Goal: Transaction & Acquisition: Purchase product/service

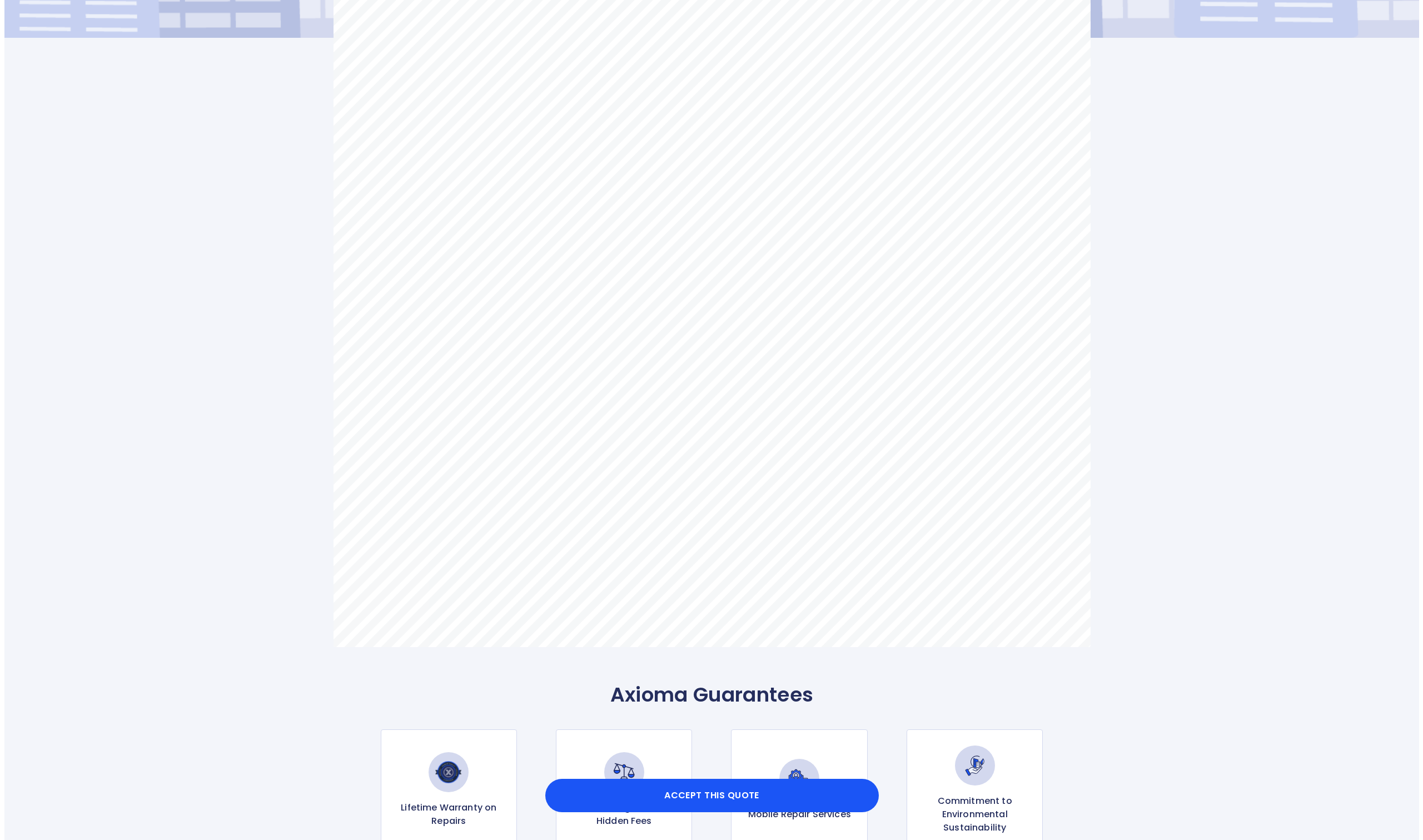
scroll to position [445, 0]
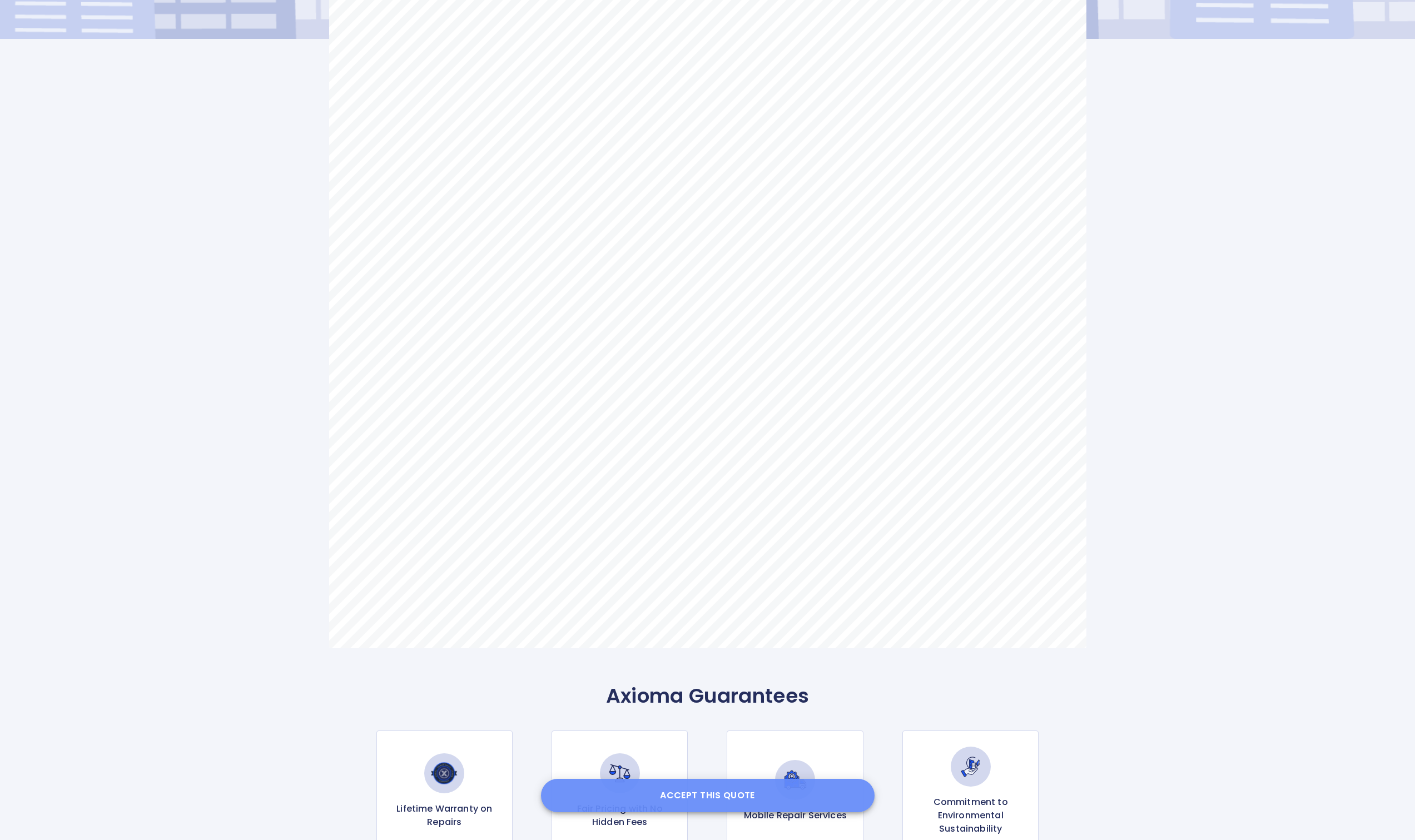
click at [794, 787] on button "Accept this Quote" at bounding box center [708, 795] width 334 height 33
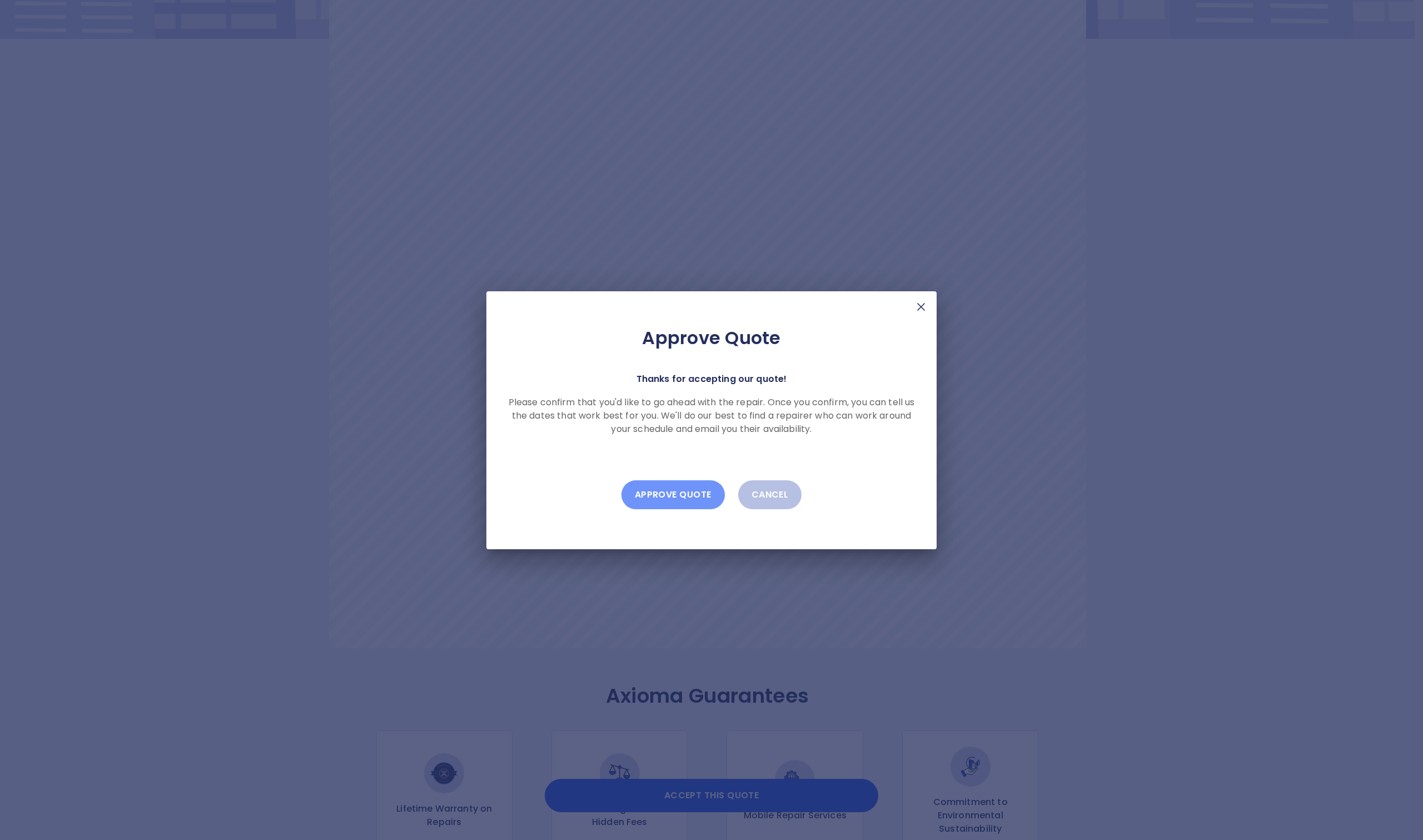
click at [683, 499] on button "Approve Quote" at bounding box center [673, 494] width 103 height 29
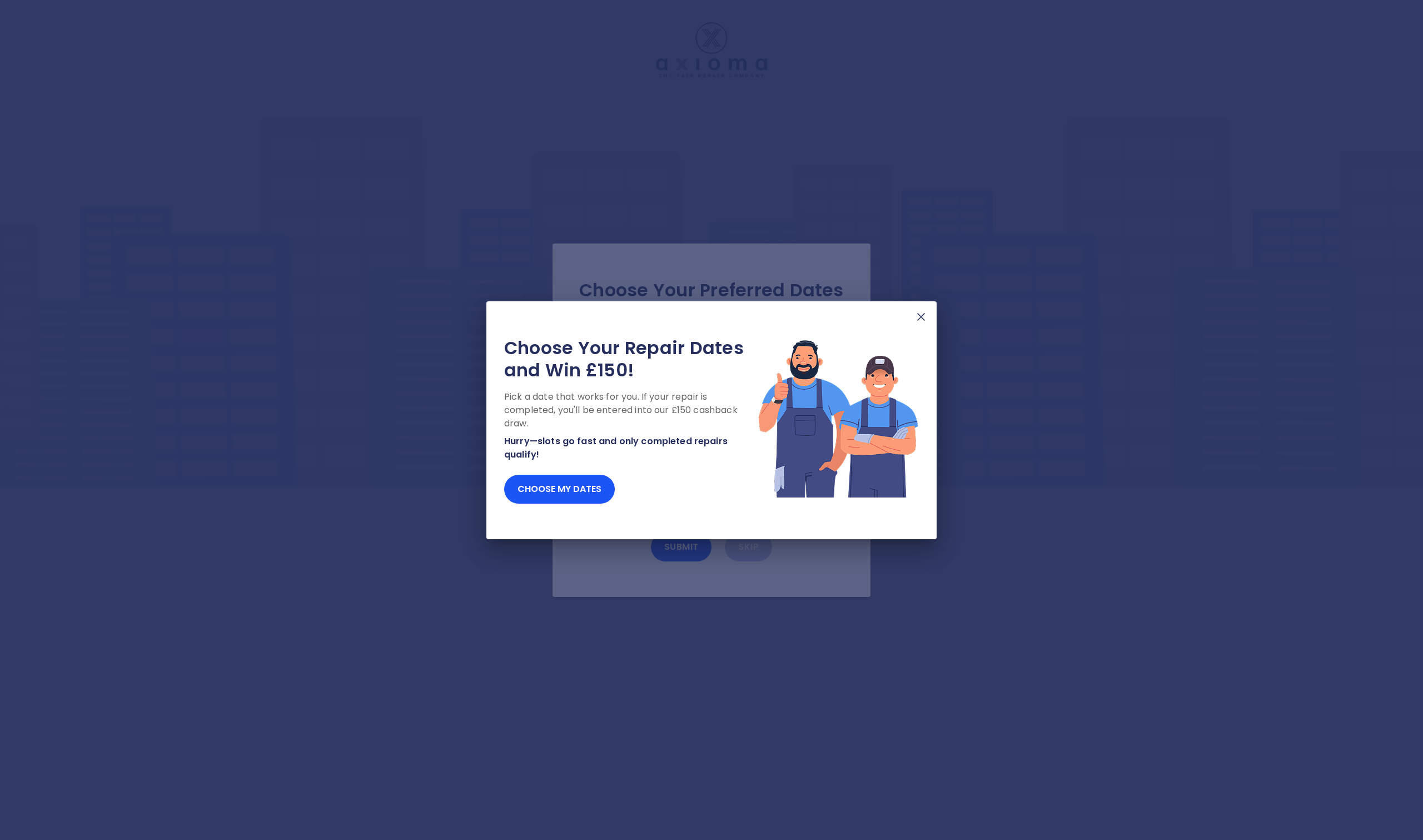
click at [920, 323] on img at bounding box center [921, 317] width 14 height 14
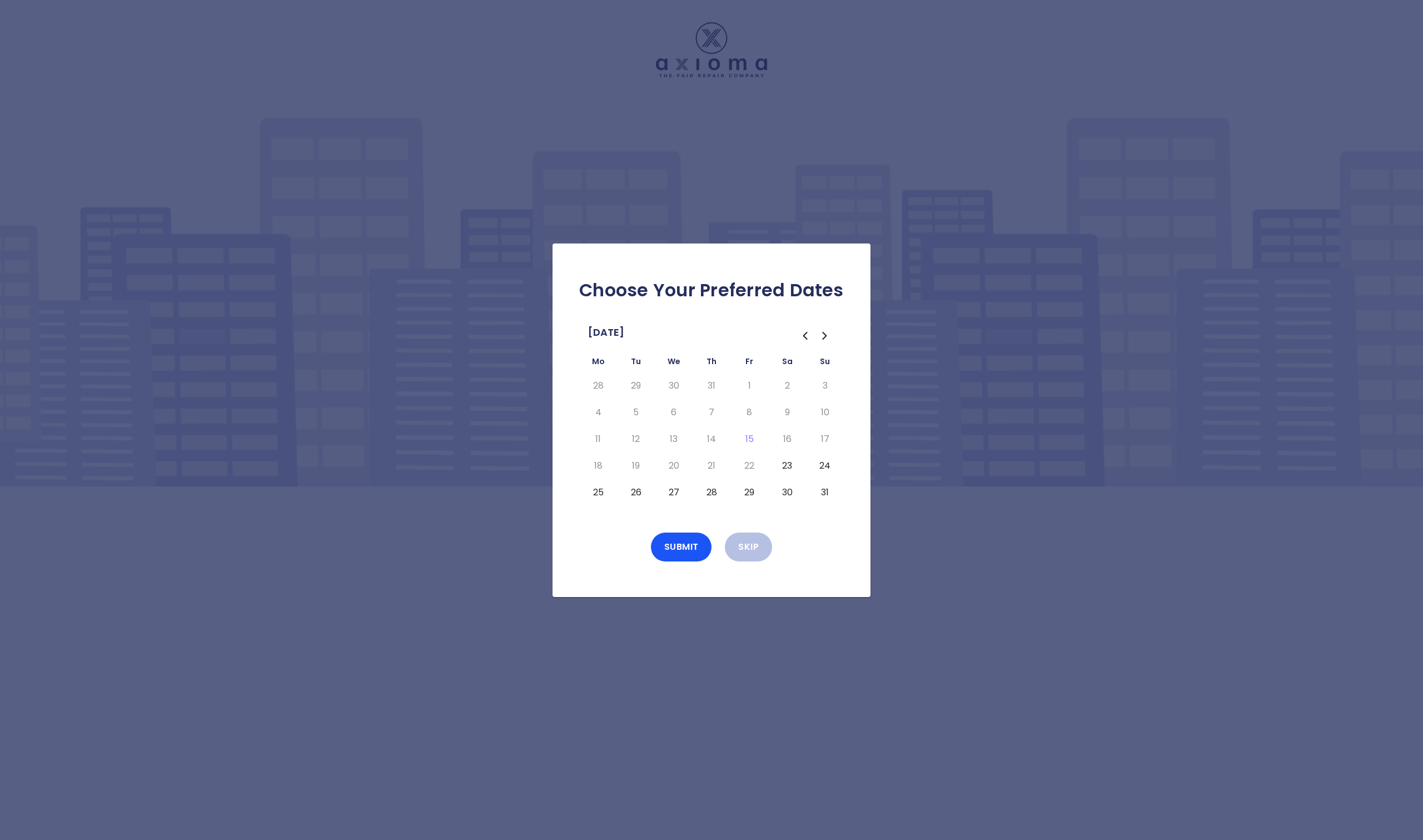
click at [808, 413] on td "10" at bounding box center [825, 412] width 38 height 27
click at [742, 545] on button "Skip" at bounding box center [749, 547] width 47 height 29
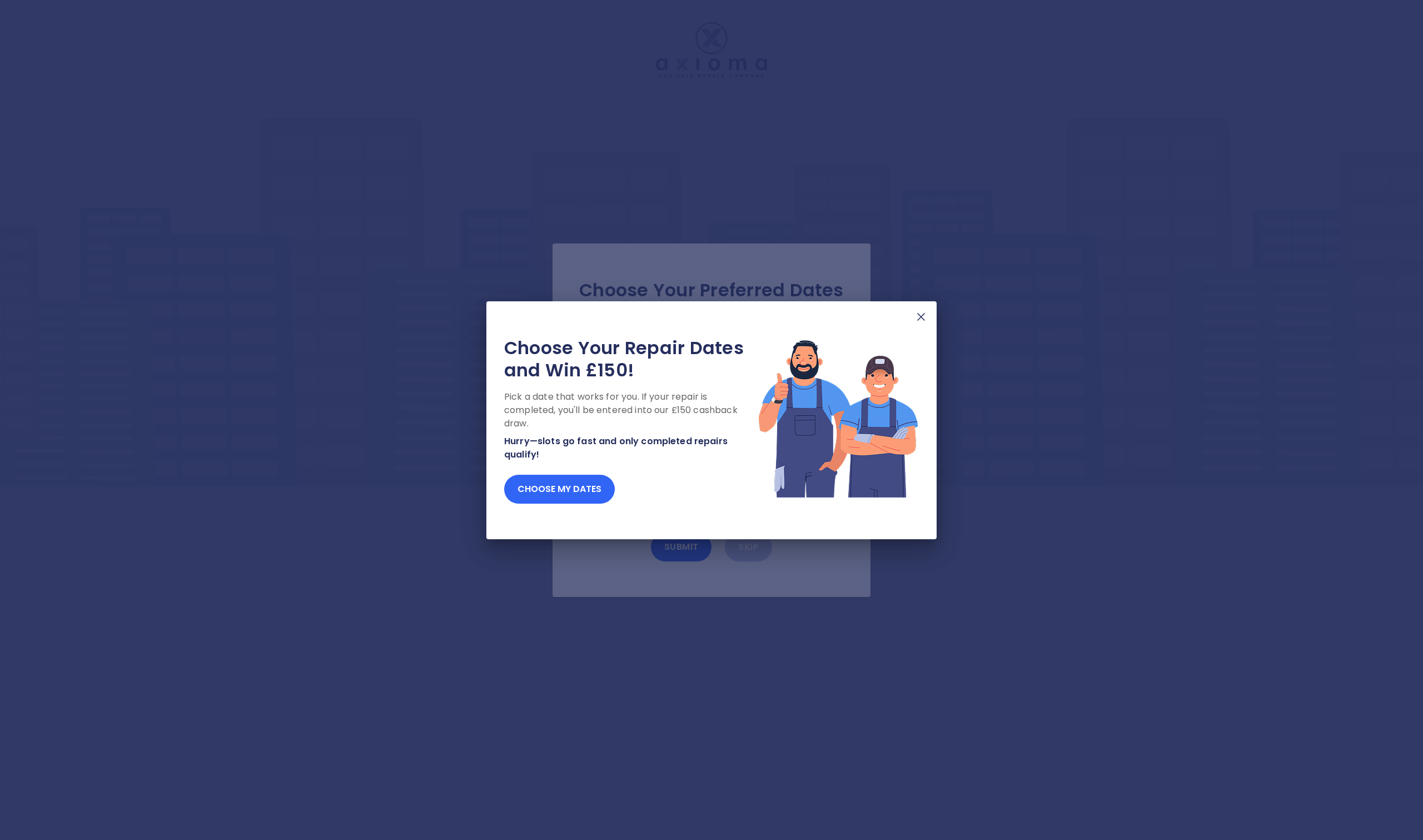
click at [575, 497] on button "Choose my dates" at bounding box center [559, 489] width 111 height 29
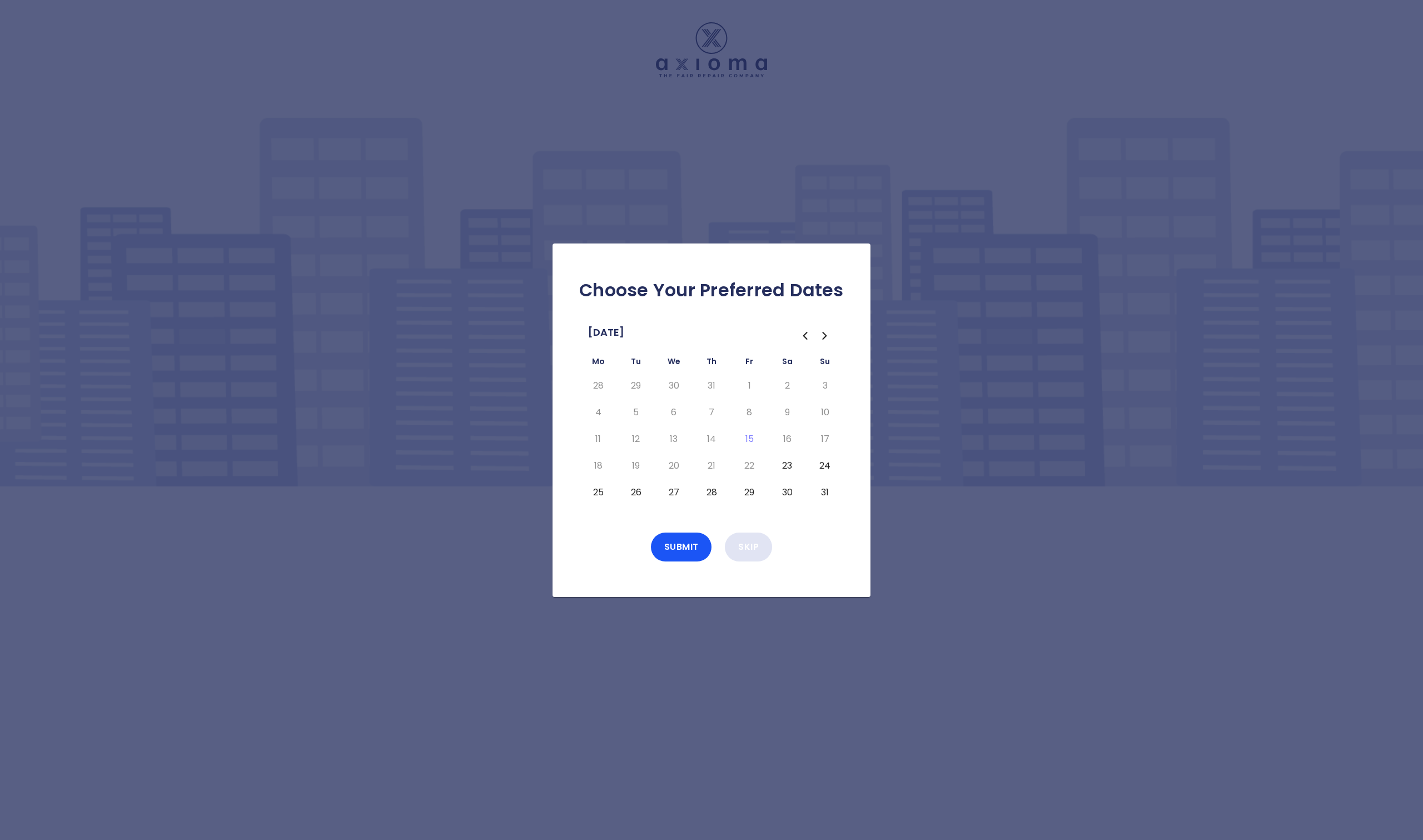
click at [747, 550] on button "Skip" at bounding box center [749, 547] width 47 height 29
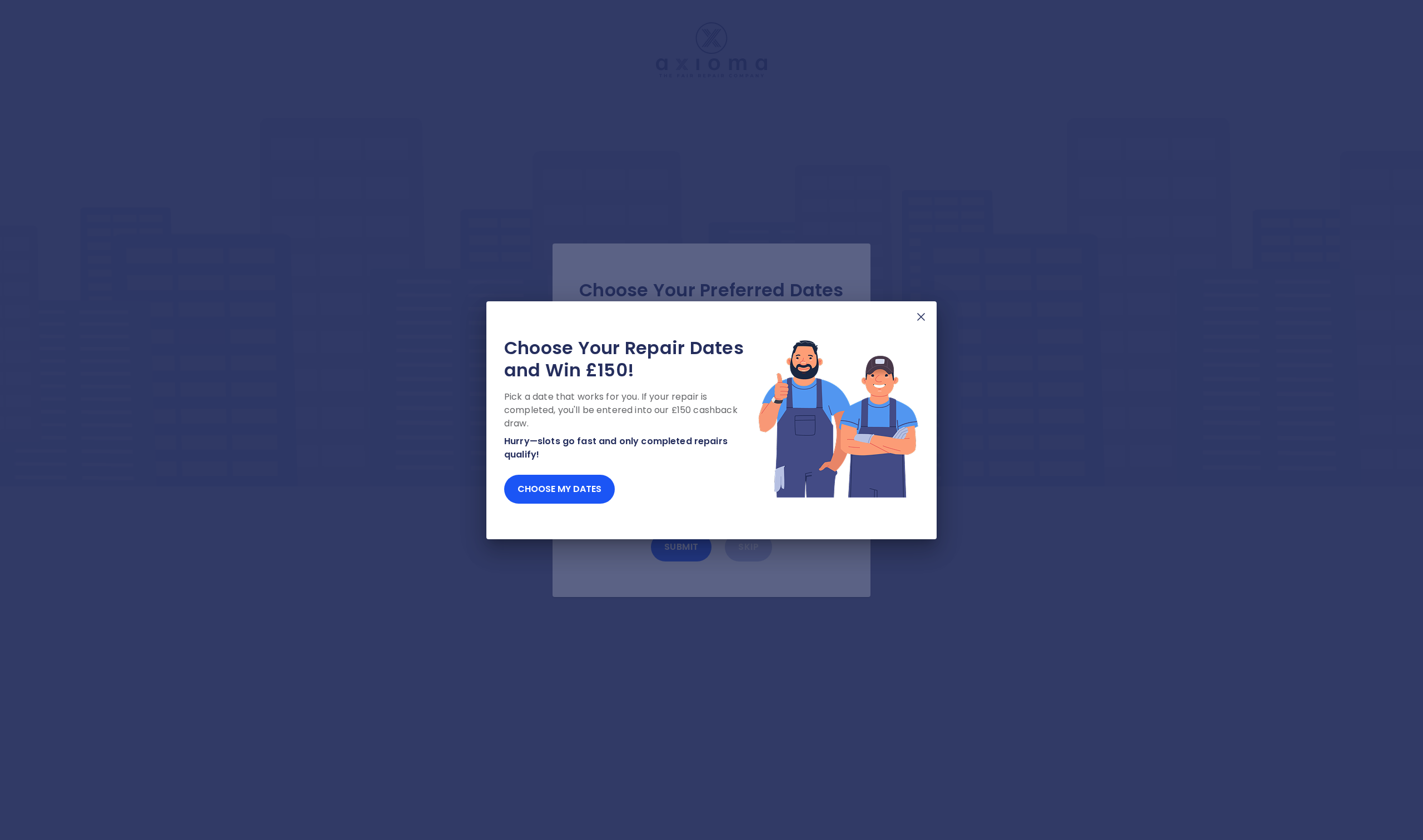
click at [926, 319] on img at bounding box center [921, 317] width 14 height 14
